Goal: Transaction & Acquisition: Purchase product/service

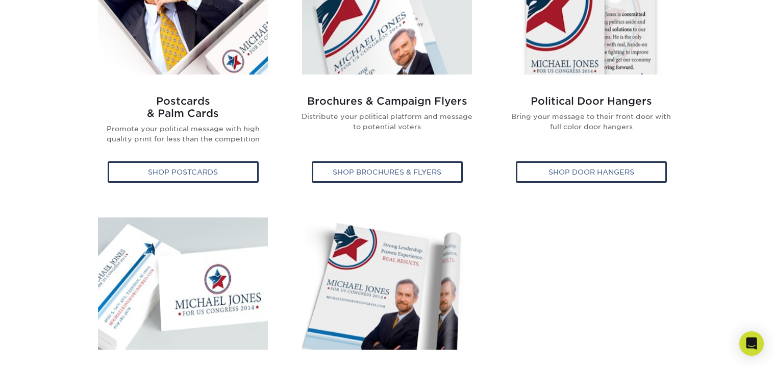
scroll to position [832, 0]
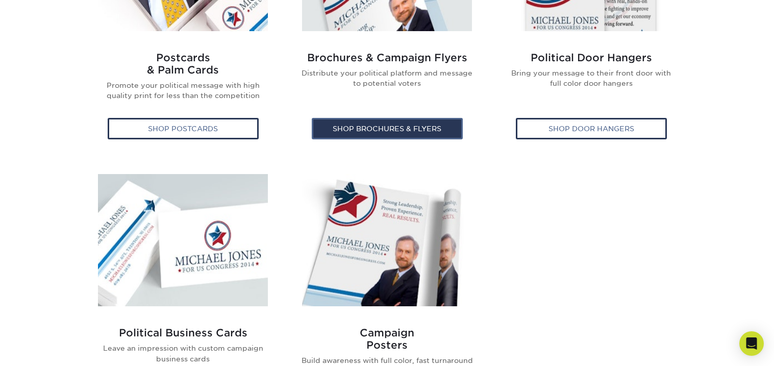
click at [435, 128] on div "Shop Brochures & Flyers" at bounding box center [387, 128] width 151 height 21
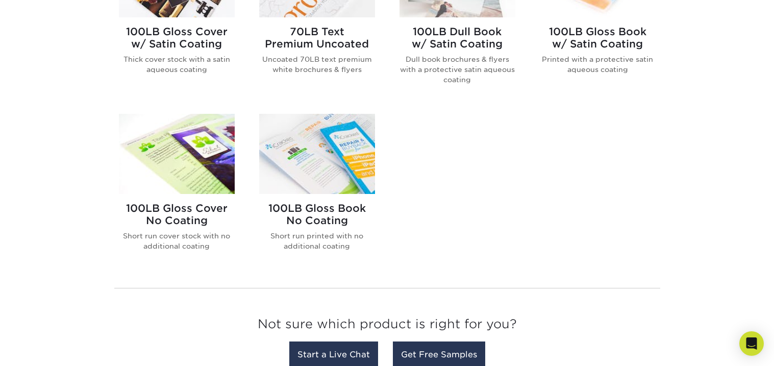
scroll to position [694, 0]
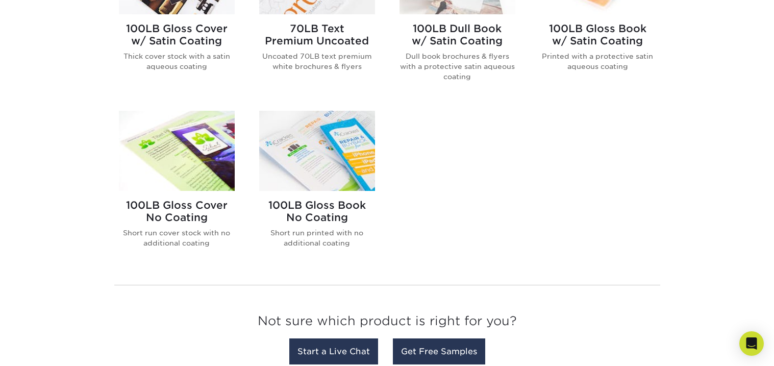
click at [341, 236] on p "Short run printed with no additional coating" at bounding box center [317, 238] width 116 height 21
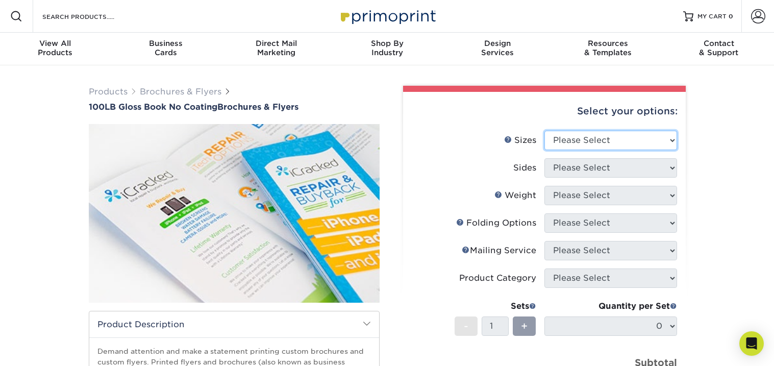
click at [670, 137] on select "Please Select 3.67" x 8.5" 4" x 6" 4" x 8.5" 4" x 9" 4" x 10" 4" x 11" 4" x 15"…" at bounding box center [610, 140] width 133 height 19
select select "3.67x8.50"
click at [544, 131] on select "Please Select 3.67" x 8.5" 4" x 6" 4" x 8.5" 4" x 9" 4" x 10" 4" x 11" 4" x 15"…" at bounding box center [610, 140] width 133 height 19
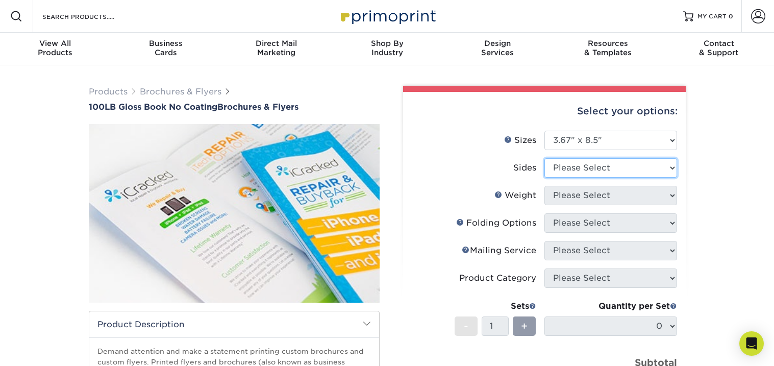
click at [671, 165] on select "Please Select Print Both Sides Print Front Only" at bounding box center [610, 167] width 133 height 19
select select "13abbda7-1d64-4f25-8bb2-c179b224825d"
click at [544, 158] on select "Please Select Print Both Sides Print Front Only" at bounding box center [610, 167] width 133 height 19
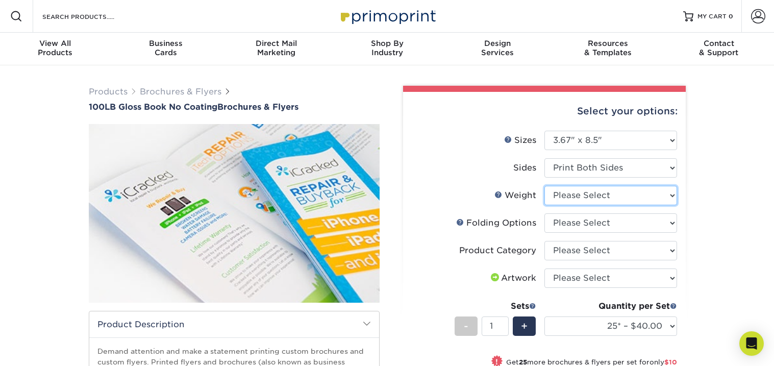
click at [674, 194] on select "Please Select 100LB" at bounding box center [610, 195] width 133 height 19
select select "100LB"
click at [544, 186] on select "Please Select 100LB" at bounding box center [610, 195] width 133 height 19
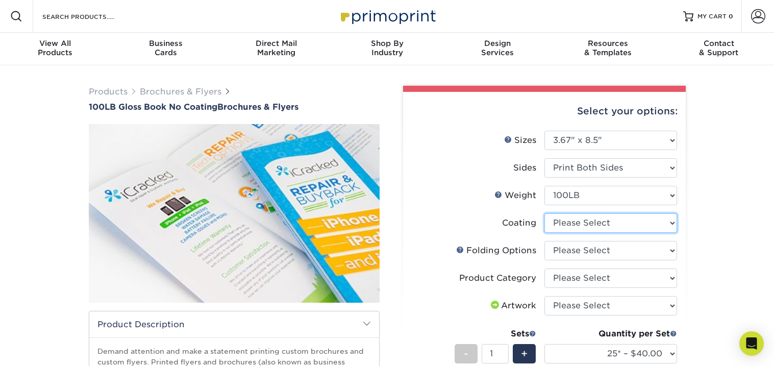
click at [674, 221] on select at bounding box center [610, 222] width 133 height 19
select select "3e7618de-abca-4bda-9f97-8b9129e913d8"
click at [544, 213] on select at bounding box center [610, 222] width 133 height 19
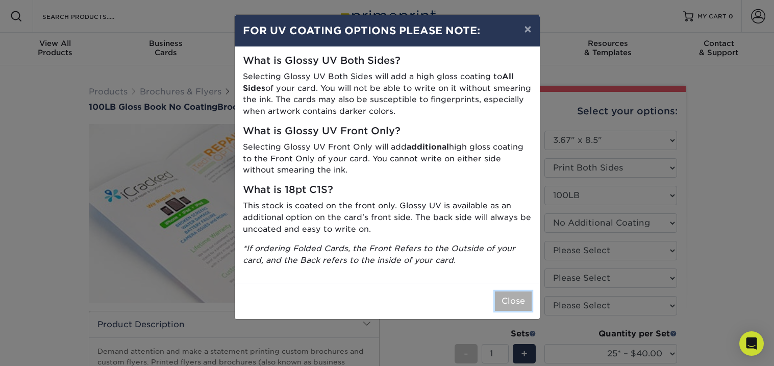
click at [519, 301] on button "Close" at bounding box center [513, 300] width 37 height 19
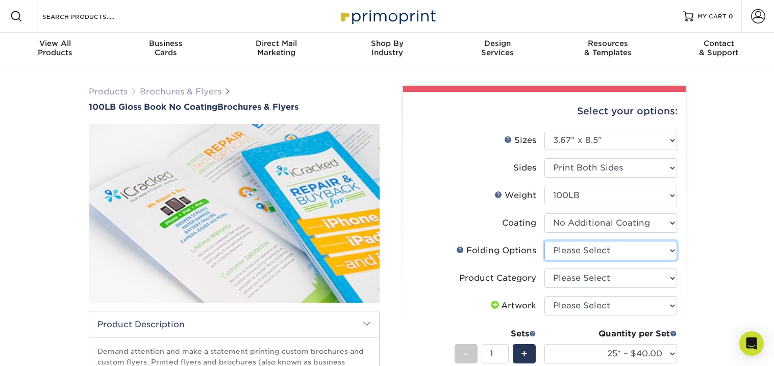
click at [673, 251] on select "Please Select FLAT - No Folding Tri-Fold / Letter Fold Z-Fold Half-Fold" at bounding box center [610, 250] width 133 height 19
select select "9b1d5825-34d1-4721-9874-ed79abb003d7"
click at [544, 241] on select "Please Select FLAT - No Folding Tri-Fold / Letter Fold Z-Fold Half-Fold" at bounding box center [610, 250] width 133 height 19
click at [671, 276] on select "Please Select Flyers and Brochures" at bounding box center [610, 277] width 133 height 19
select select "1a668080-6b7c-4174-b399-2c3833b27ef4"
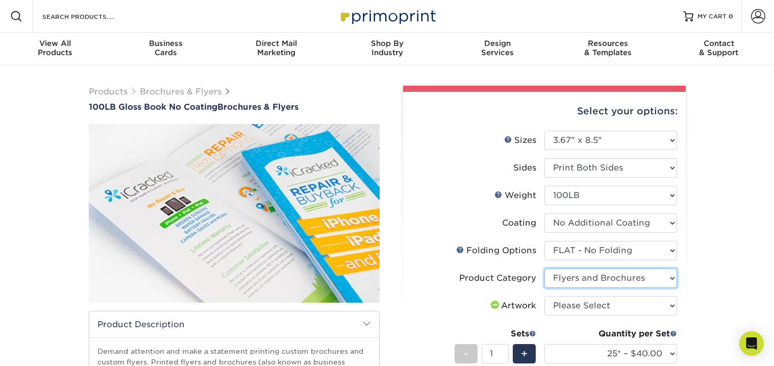
click at [544, 268] on select "Please Select Flyers and Brochures" at bounding box center [610, 277] width 133 height 19
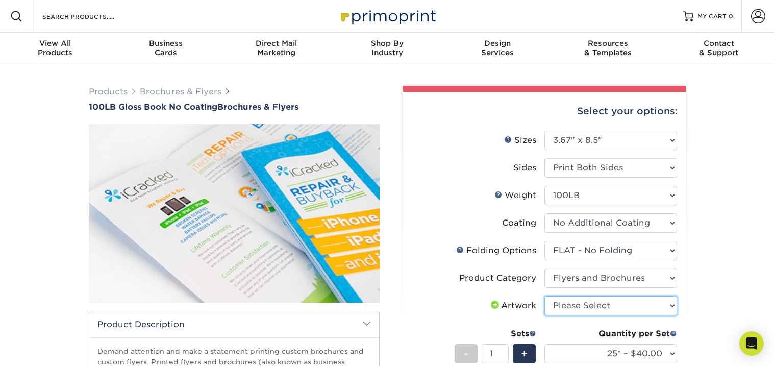
click at [674, 304] on select "Please Select I will upload files I need a design - $175" at bounding box center [610, 305] width 133 height 19
select select "upload"
click at [544, 296] on select "Please Select I will upload files I need a design - $175" at bounding box center [610, 305] width 133 height 19
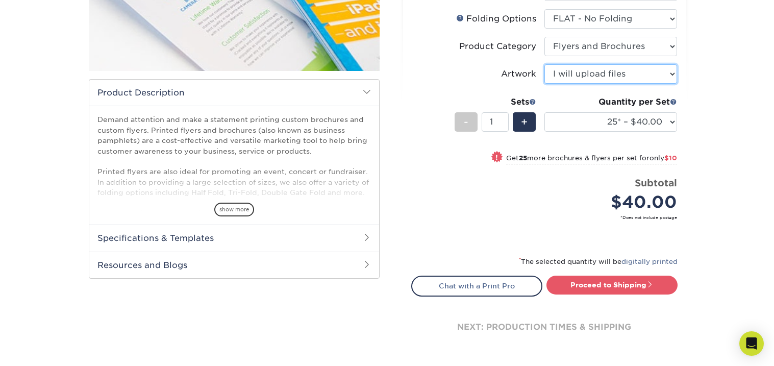
scroll to position [230, 0]
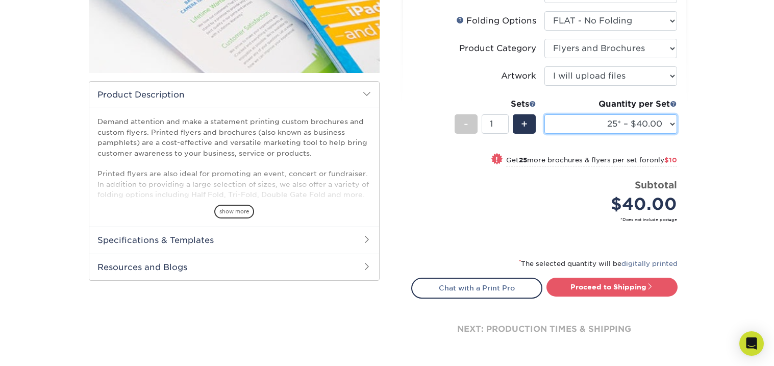
click at [673, 123] on select "25* – $40.00 50* – $50.00 75* – $59.00 100* – $66.00 250* – $118.00 500 – $197.…" at bounding box center [610, 123] width 133 height 19
select select "250* – $118.00"
click at [544, 114] on select "25* – $40.00 50* – $50.00 75* – $59.00 100* – $66.00 250* – $118.00 500 – $197.…" at bounding box center [610, 123] width 133 height 19
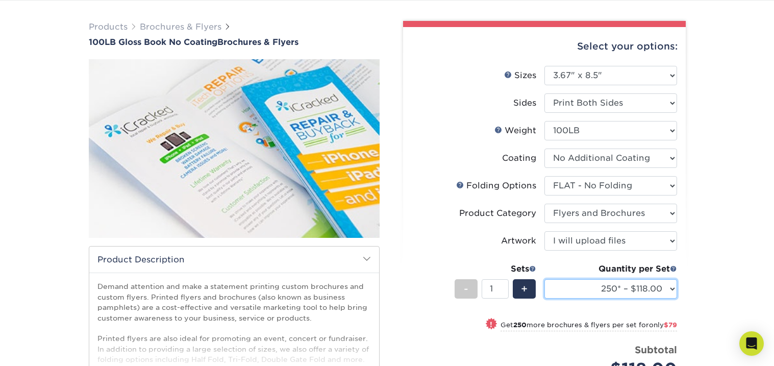
scroll to position [67, 0]
